Goal: Communication & Community: Share content

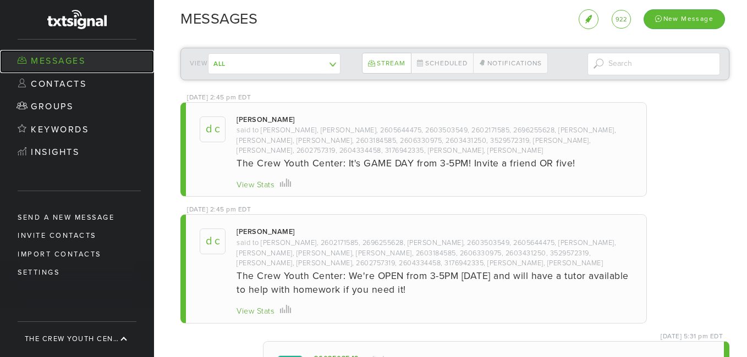
click at [71, 63] on link "Messages" at bounding box center [77, 61] width 154 height 23
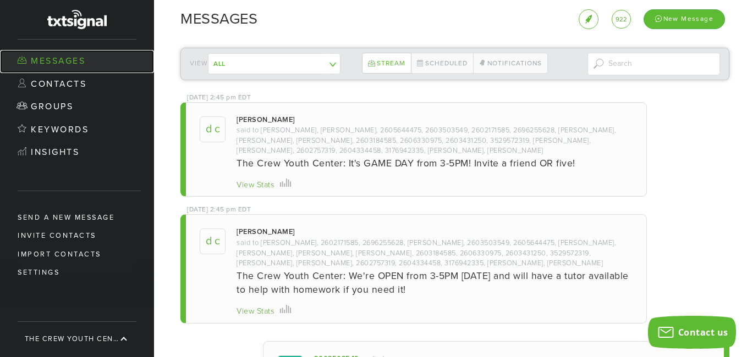
click at [52, 56] on link "Messages" at bounding box center [77, 61] width 154 height 23
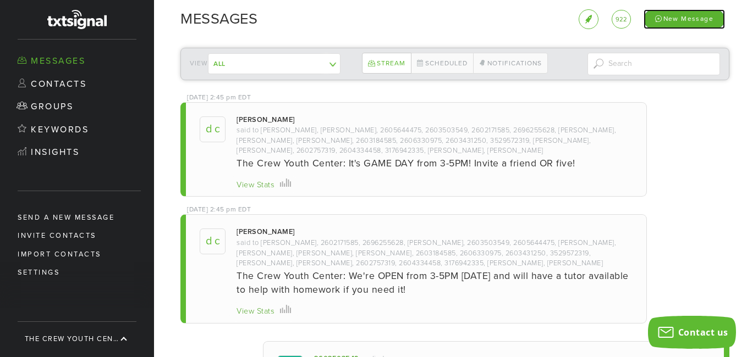
click at [681, 13] on div "New Message" at bounding box center [683, 18] width 81 height 19
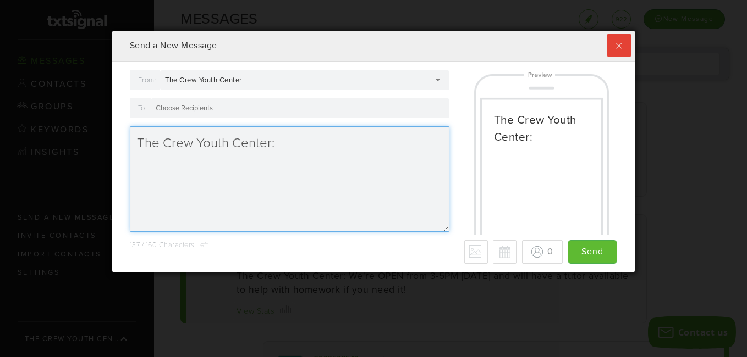
scroll to position [242, 517]
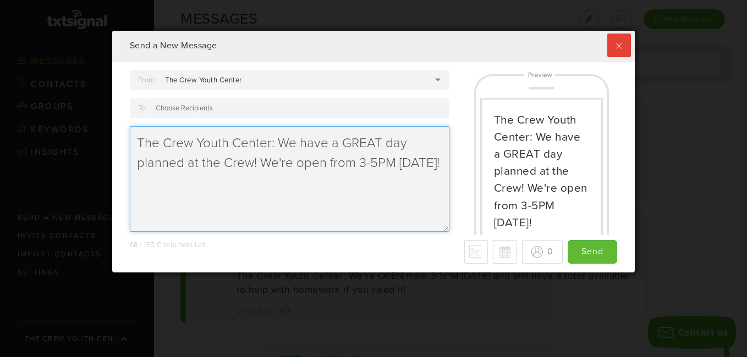
drag, startPoint x: 431, startPoint y: 165, endPoint x: 278, endPoint y: 148, distance: 153.3
click at [278, 148] on textarea "The Crew Youth Center: We have a GREAT day planned at the Crew! We're open from…" at bounding box center [289, 179] width 319 height 106
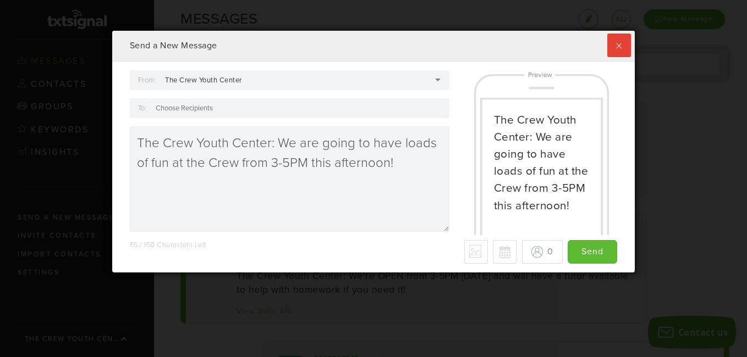
click at [229, 110] on div at bounding box center [300, 108] width 299 height 20
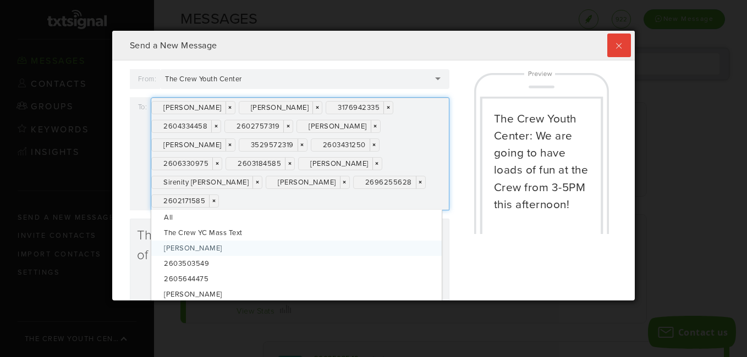
scroll to position [0, 0]
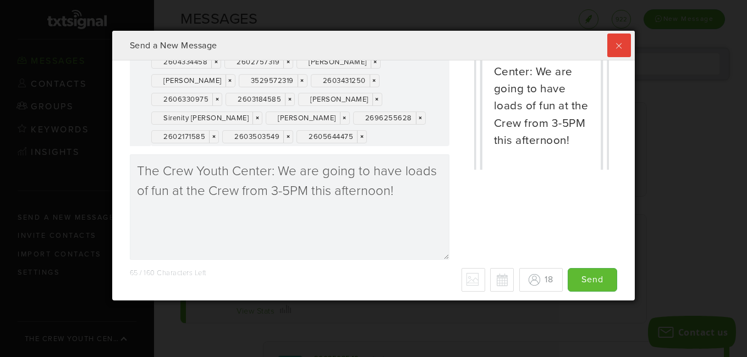
click at [393, 136] on div "[PERSON_NAME] × × [PERSON_NAME] × × 3176942335 × × 2604334458 × × 2602757319 × …" at bounding box center [300, 89] width 299 height 113
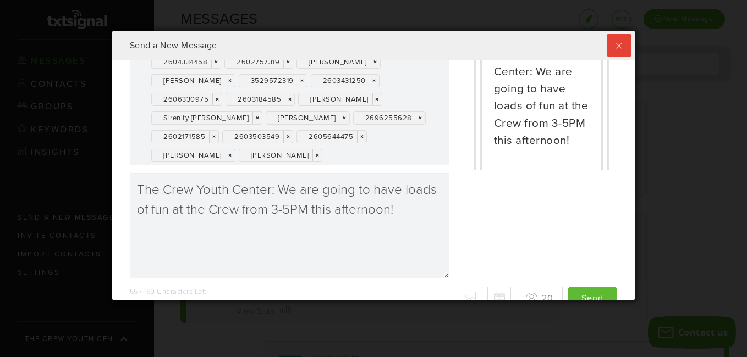
click at [461, 249] on div "From: The Crew Youth Center The Crew Youth Center The Crew Youth Center [PERSON…" at bounding box center [374, 146] width 504 height 282
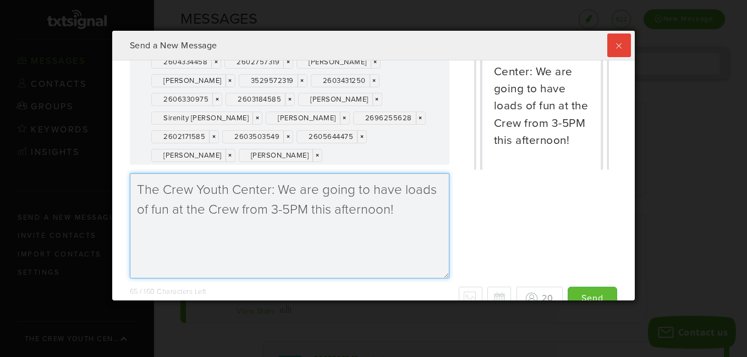
click at [405, 209] on textarea "The Crew Youth Center: We are going to have loads of fun at the Crew from 3-5PM…" at bounding box center [289, 226] width 319 height 106
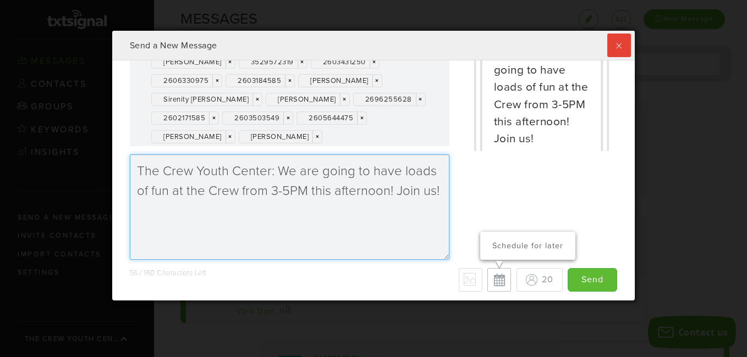
type textarea "The Crew Youth Center: We are going to have loads of fun at the Crew from 3-5PM…"
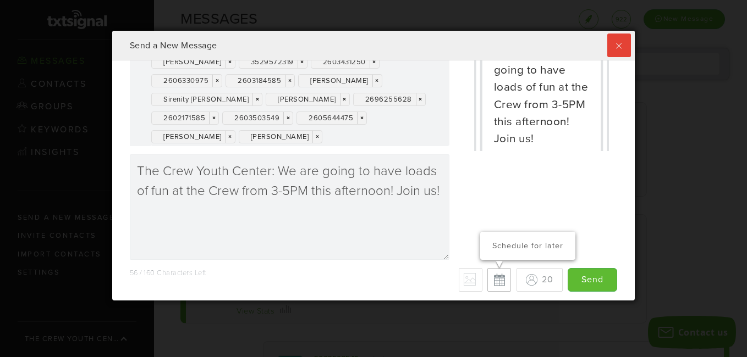
click at [487, 279] on button "Schedule for later" at bounding box center [499, 280] width 24 height 24
type input "Save"
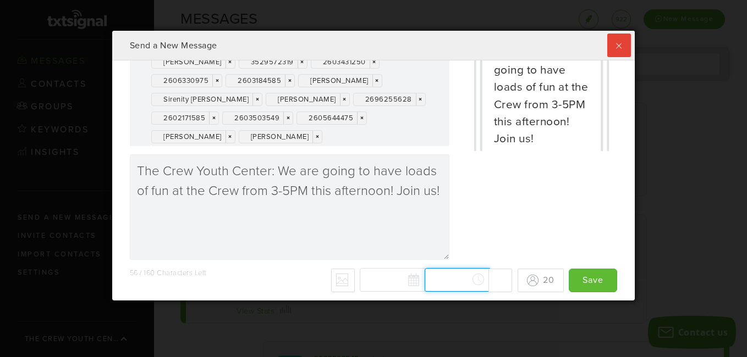
click at [464, 282] on div "[DATE] Su Mo Tu We Th Fr Sa 27 28 29 30 31 1 2 3 4 5 6 7 8 9 10 11 12 13 14 15 …" at bounding box center [436, 280] width 152 height 24
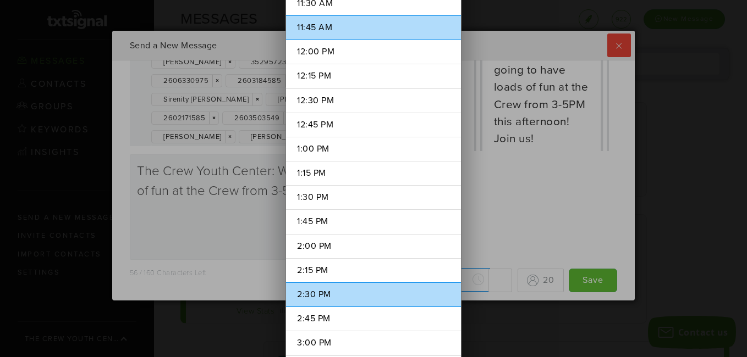
click at [323, 298] on li "2:30 PM" at bounding box center [373, 295] width 175 height 25
type input "2:30 PM"
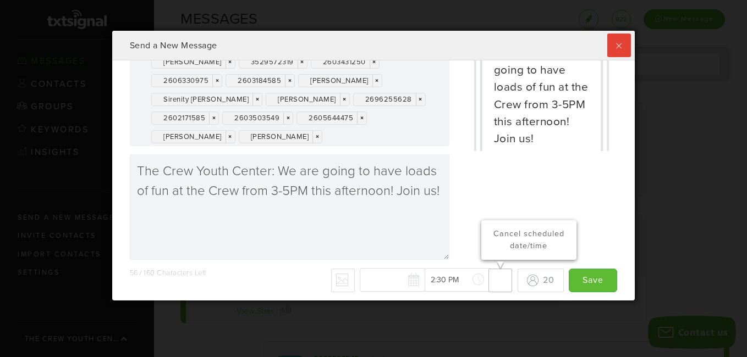
click at [489, 282] on button "Cancel scheduled date/time" at bounding box center [500, 281] width 24 height 24
click at [489, 282] on button "Schedule for later" at bounding box center [499, 280] width 24 height 24
type input "Save"
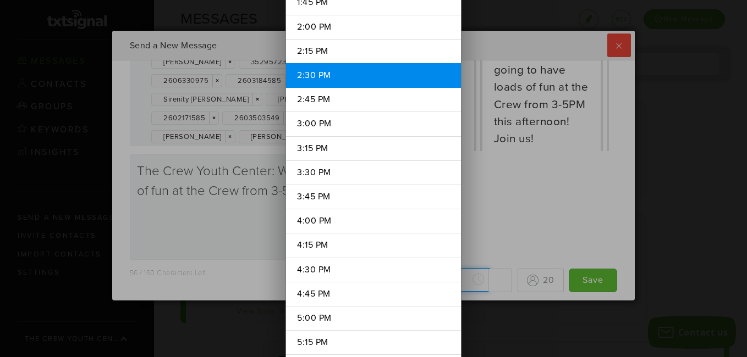
scroll to position [1416, 0]
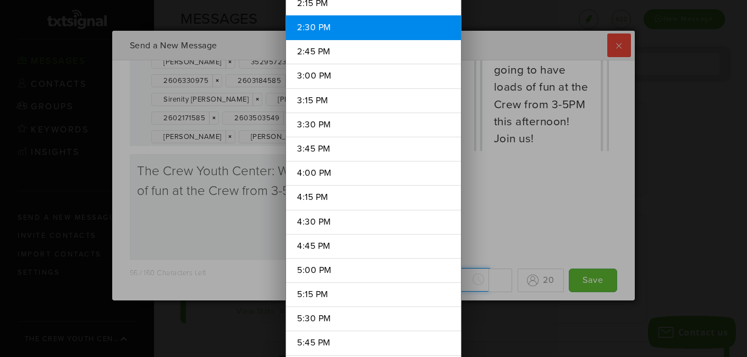
click at [468, 281] on div "[DATE] Su Mo Tu We Th Fr Sa 27 28 29 30 31 1 2 3 4 5 6 7 8 9 10 11 12 13 14 15 …" at bounding box center [436, 280] width 152 height 24
click at [487, 244] on div "12:00 AM 12:15 AM 12:30 AM 12:45 AM 1:00 AM 1:15 AM 1:30 AM 1:45 AM 2:00 AM 2:1…" at bounding box center [373, 178] width 747 height 357
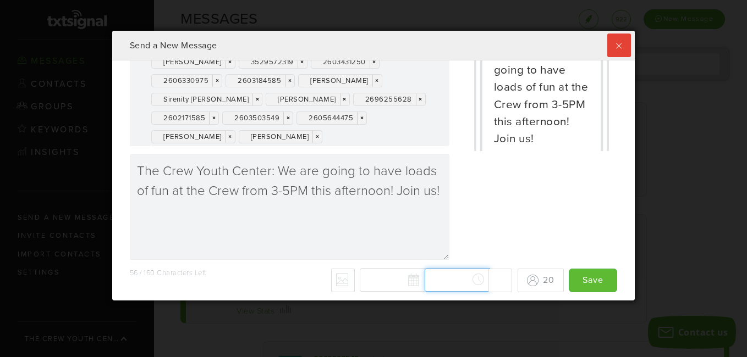
click at [429, 284] on input "text" at bounding box center [456, 280] width 65 height 24
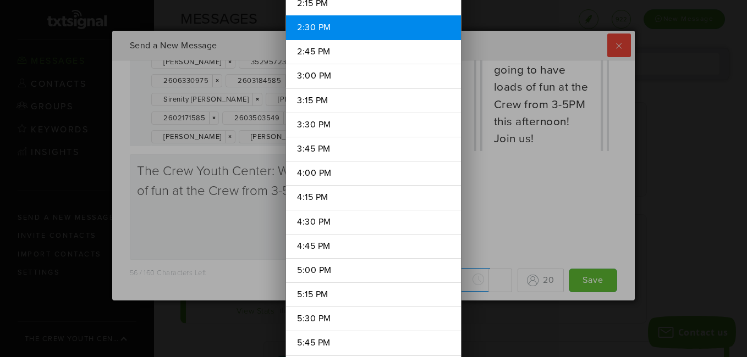
click at [488, 236] on div "12:00 AM 12:15 AM 12:30 AM 12:45 AM 1:00 AM 1:15 AM 1:30 AM 1:45 AM 2:00 AM 2:1…" at bounding box center [373, 178] width 747 height 357
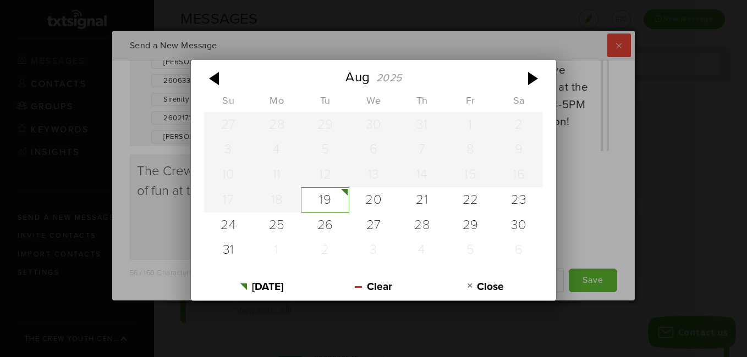
click at [402, 277] on div "[DATE] Su Mo Tu We Th Fr Sa 27 28 29 30 31 1 2 3 4 5 6 7 8 9 10 11 12 13 14 15 …" at bounding box center [436, 280] width 152 height 24
click at [327, 200] on div "19" at bounding box center [325, 200] width 48 height 25
type input "[DATE]"
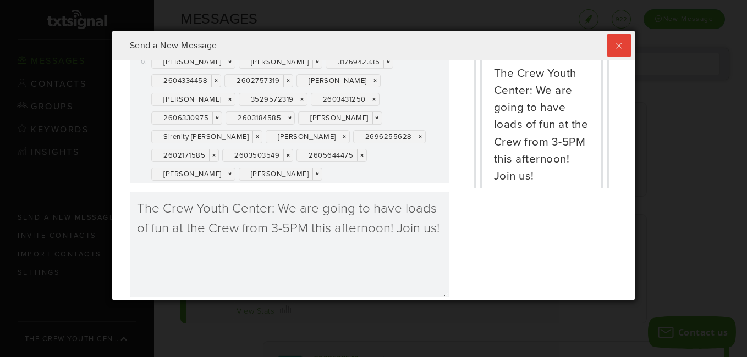
scroll to position [84, 0]
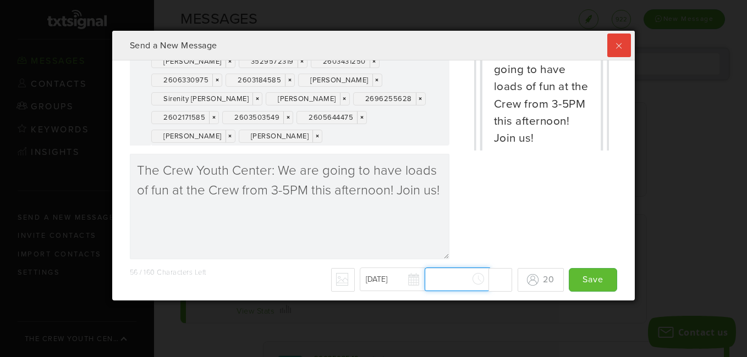
click at [445, 282] on div "[DATE] [DATE] Su Mo Tu We Th Fr Sa 27 28 29 30 31 1 2 3 4 5 6 7 8 9 10 11 12 13…" at bounding box center [436, 280] width 152 height 24
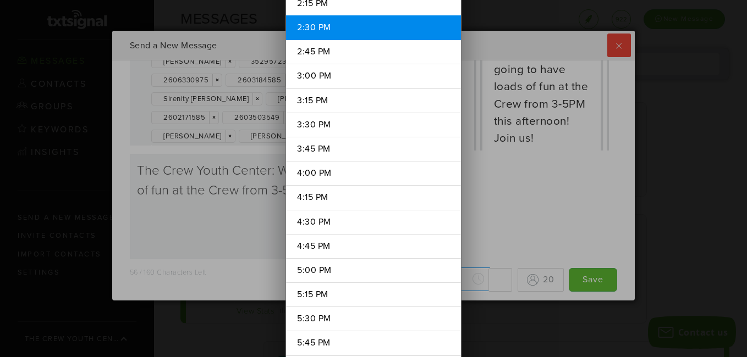
click at [323, 25] on li "2:30 PM" at bounding box center [373, 27] width 175 height 25
type input "2:30 PM"
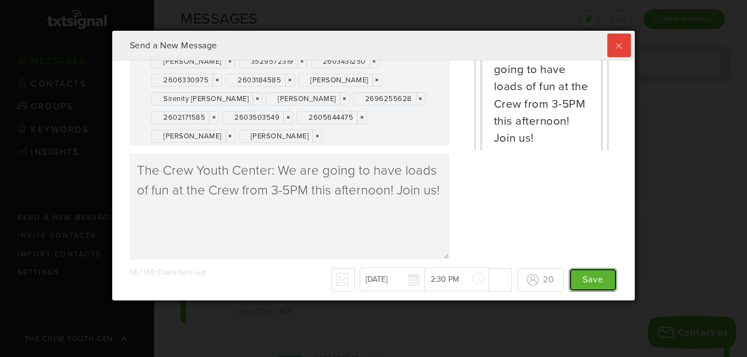
click at [585, 277] on input "Save" at bounding box center [593, 280] width 48 height 24
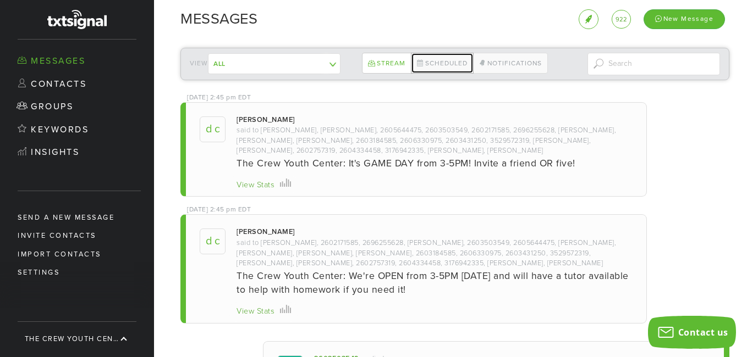
click at [437, 64] on link "Scheduled" at bounding box center [442, 63] width 63 height 21
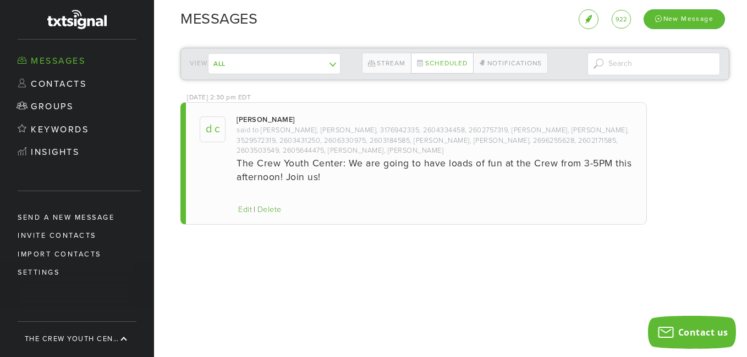
scroll to position [269, 517]
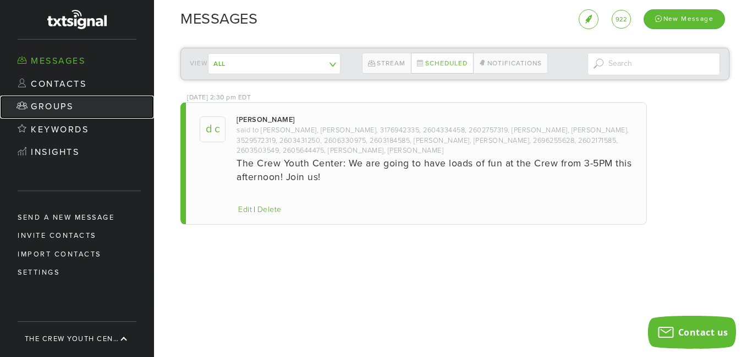
click at [56, 102] on link "Groups" at bounding box center [77, 107] width 154 height 23
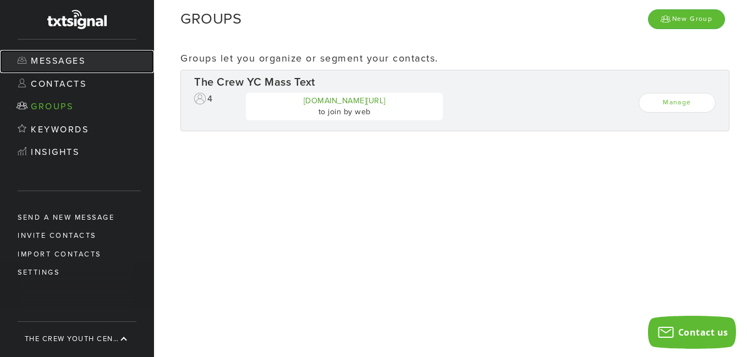
click at [54, 60] on link "Messages" at bounding box center [77, 61] width 154 height 23
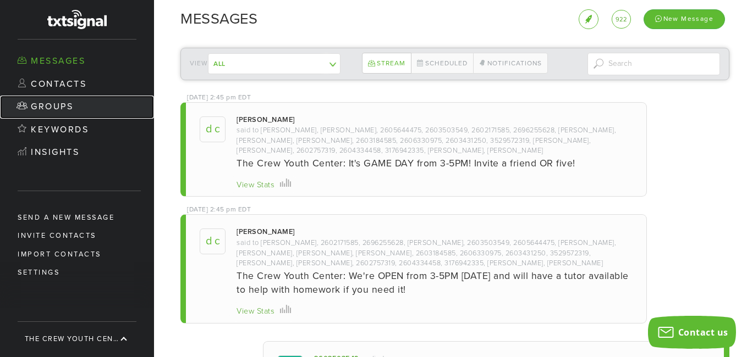
click at [64, 102] on link "Groups" at bounding box center [77, 107] width 154 height 23
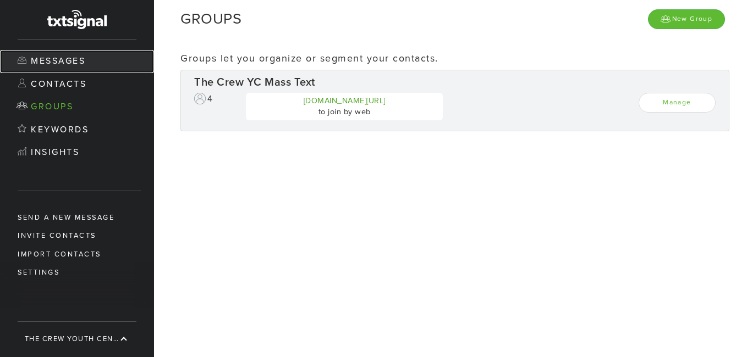
click at [63, 63] on link "Messages" at bounding box center [77, 61] width 154 height 23
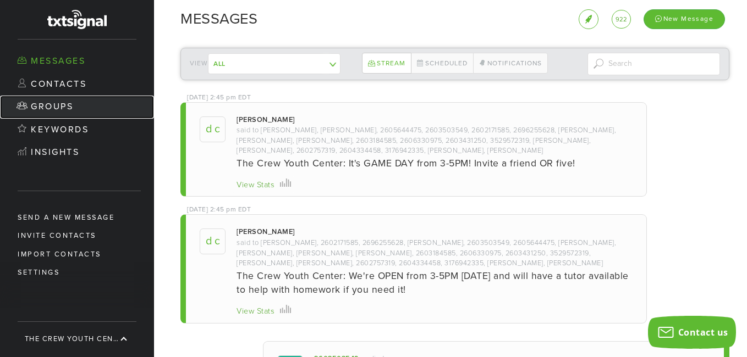
click at [59, 107] on link "Groups" at bounding box center [77, 107] width 154 height 23
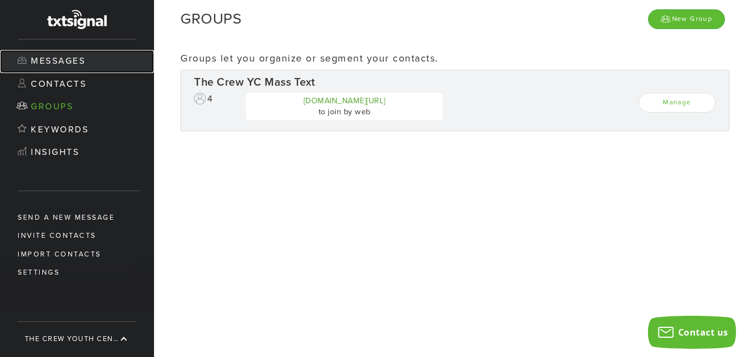
click at [61, 62] on link "Messages" at bounding box center [77, 61] width 154 height 23
